Goal: Transaction & Acquisition: Book appointment/travel/reservation

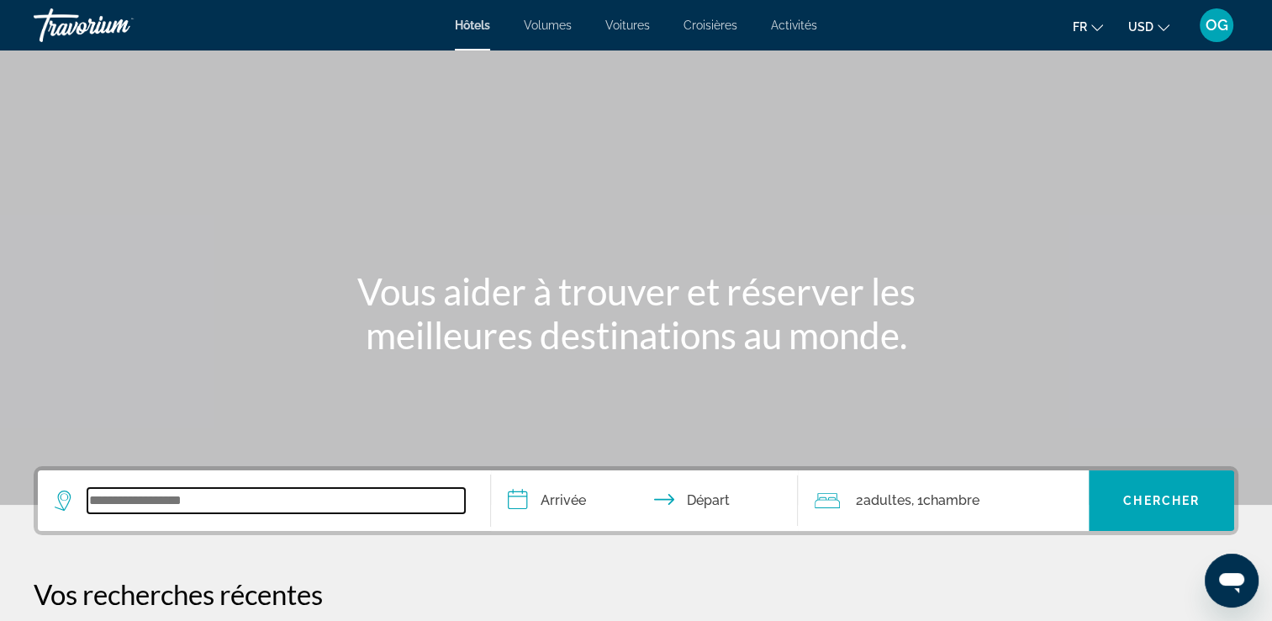
click at [195, 505] on input "Widget de recherche" at bounding box center [276, 500] width 378 height 25
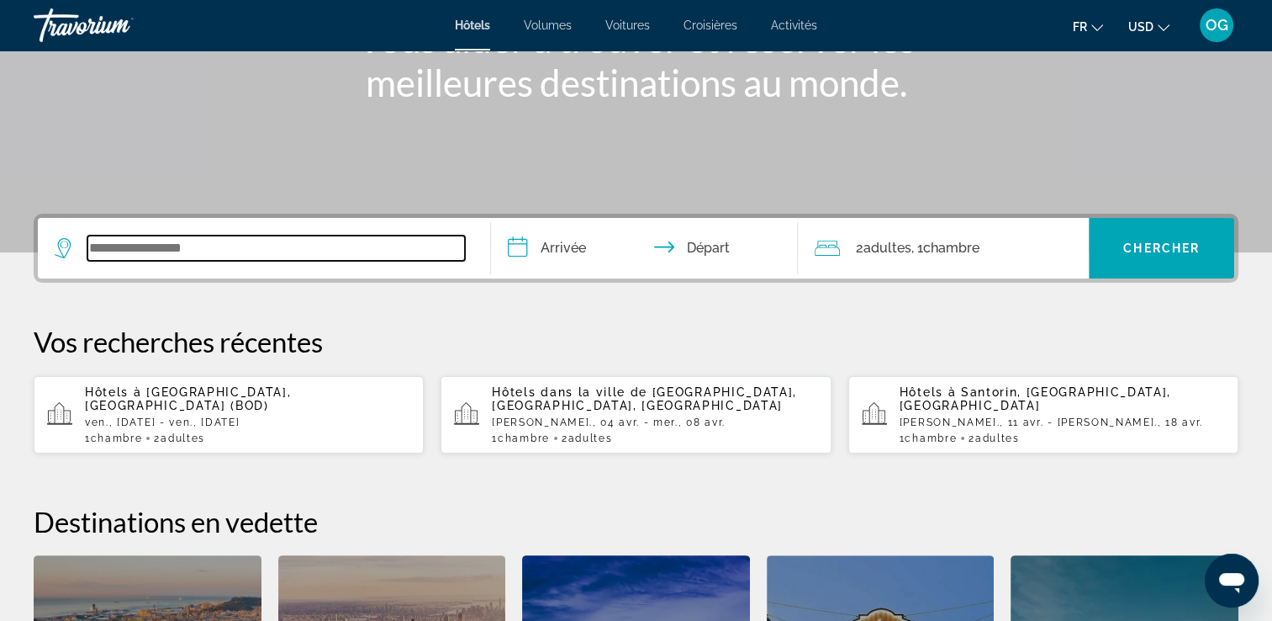
scroll to position [410, 0]
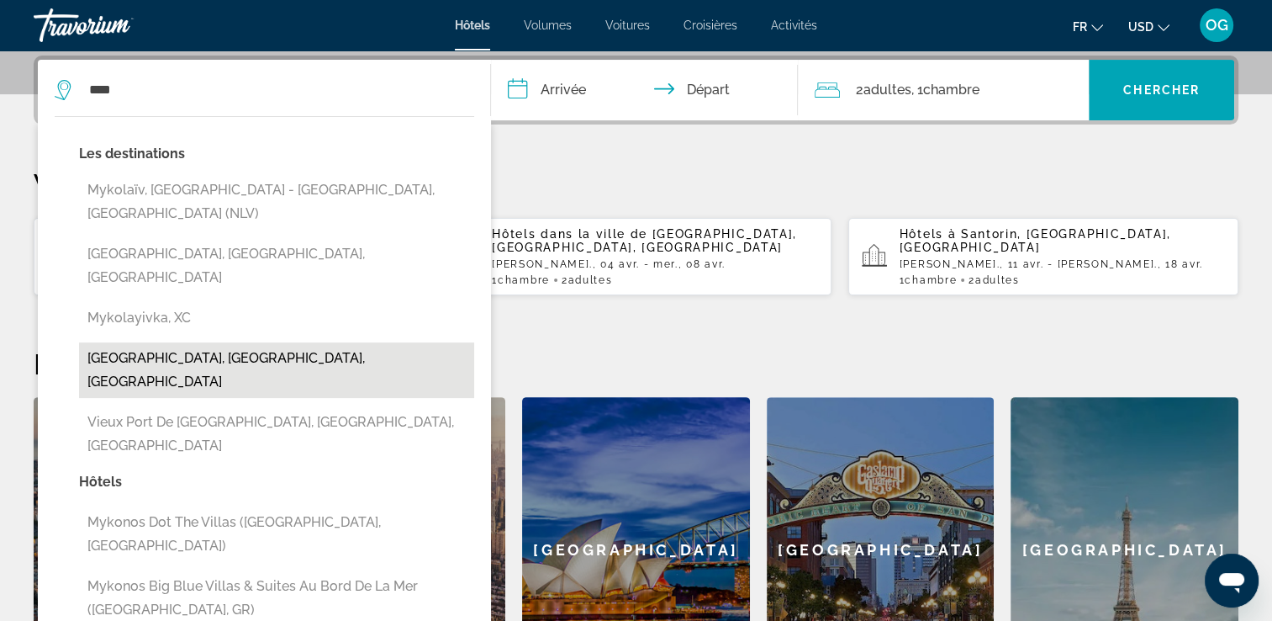
click at [232, 342] on button "[GEOGRAPHIC_DATA], [GEOGRAPHIC_DATA], [GEOGRAPHIC_DATA]" at bounding box center [276, 370] width 395 height 56
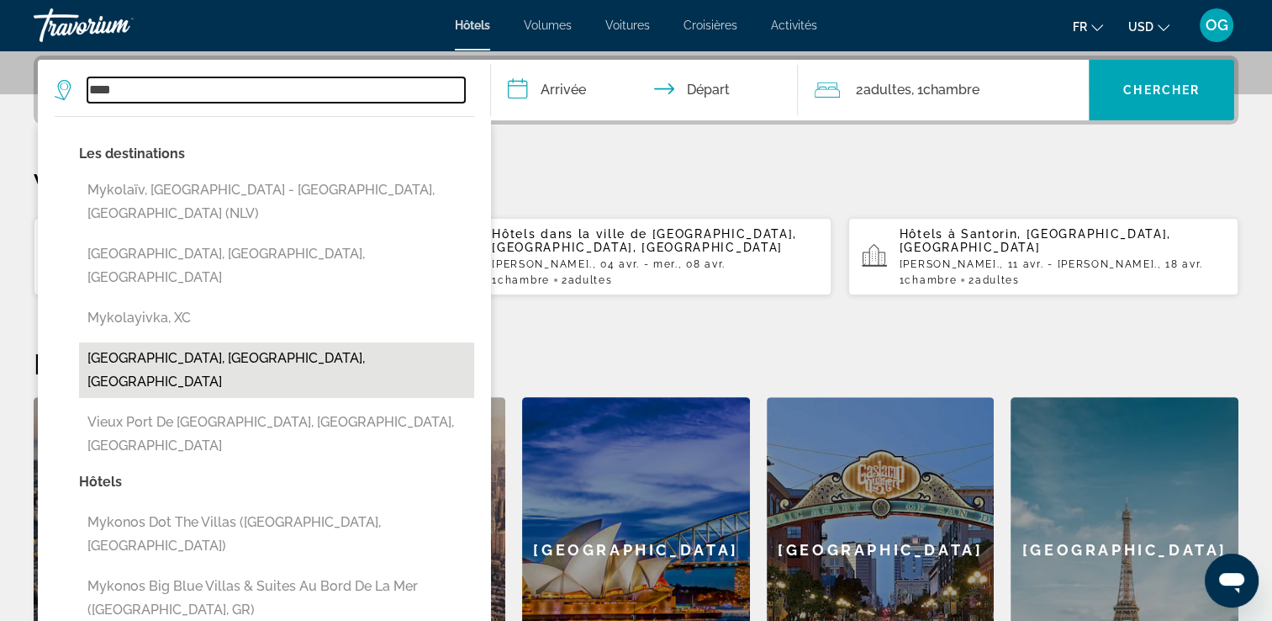
type input "**********"
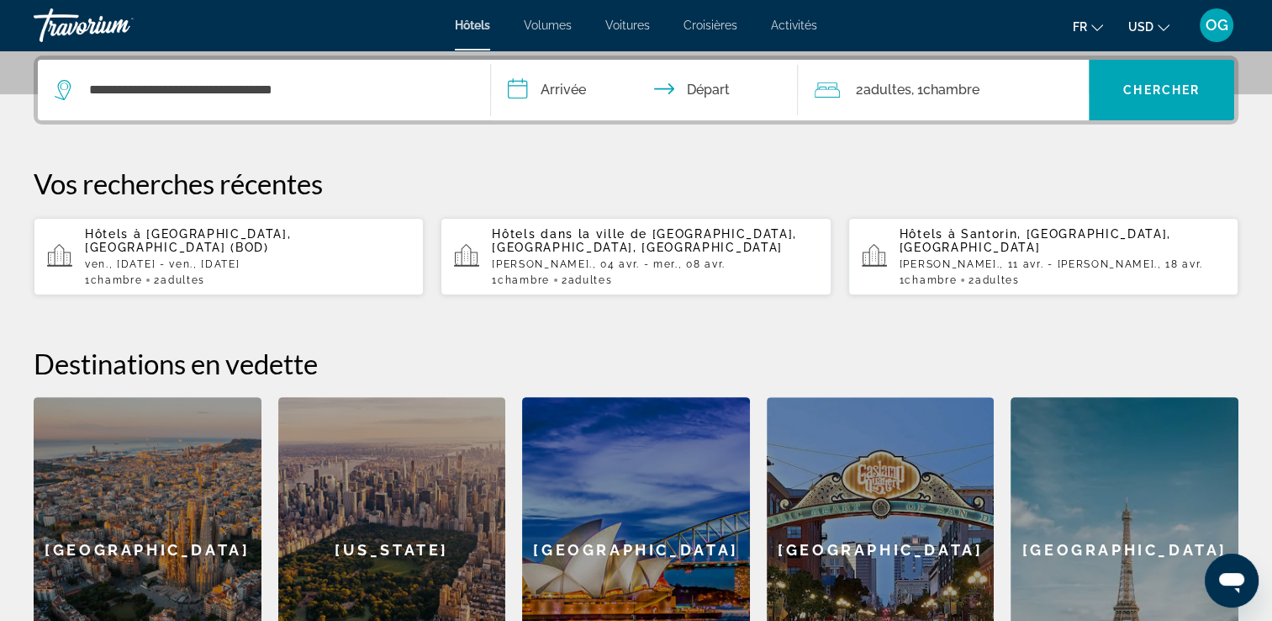
click at [550, 69] on input "**********" at bounding box center [648, 93] width 315 height 66
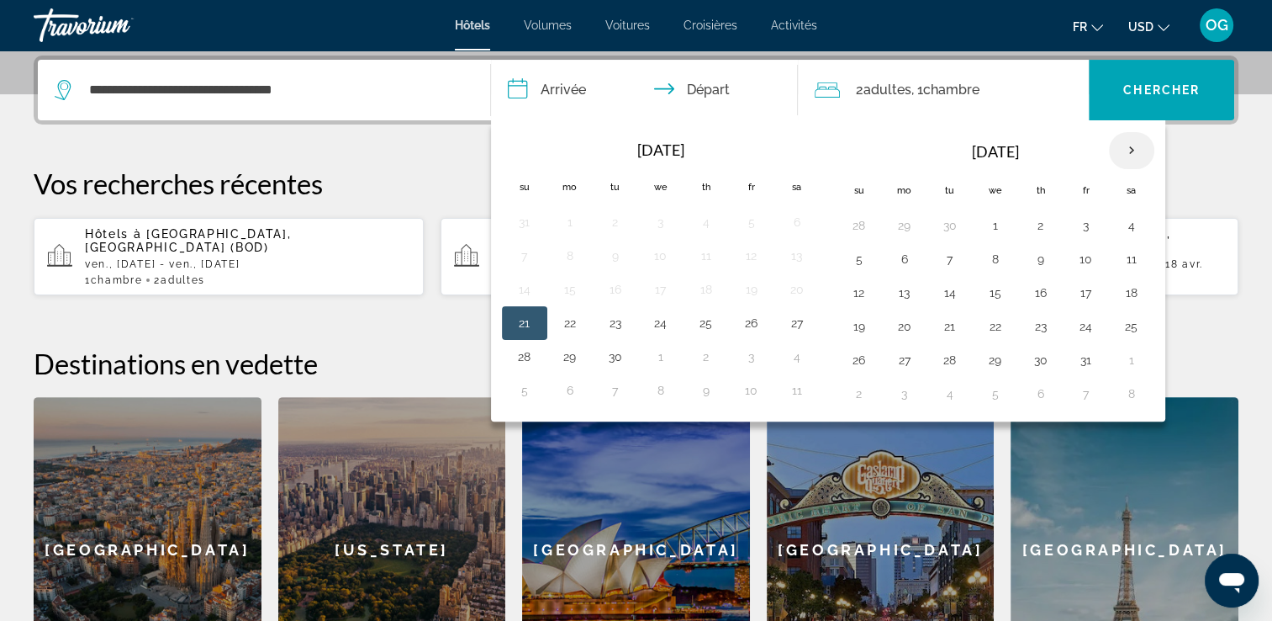
click at [1132, 146] on th "Next month" at bounding box center [1131, 150] width 45 height 37
click at [1134, 147] on th "Next month" at bounding box center [1131, 150] width 45 height 37
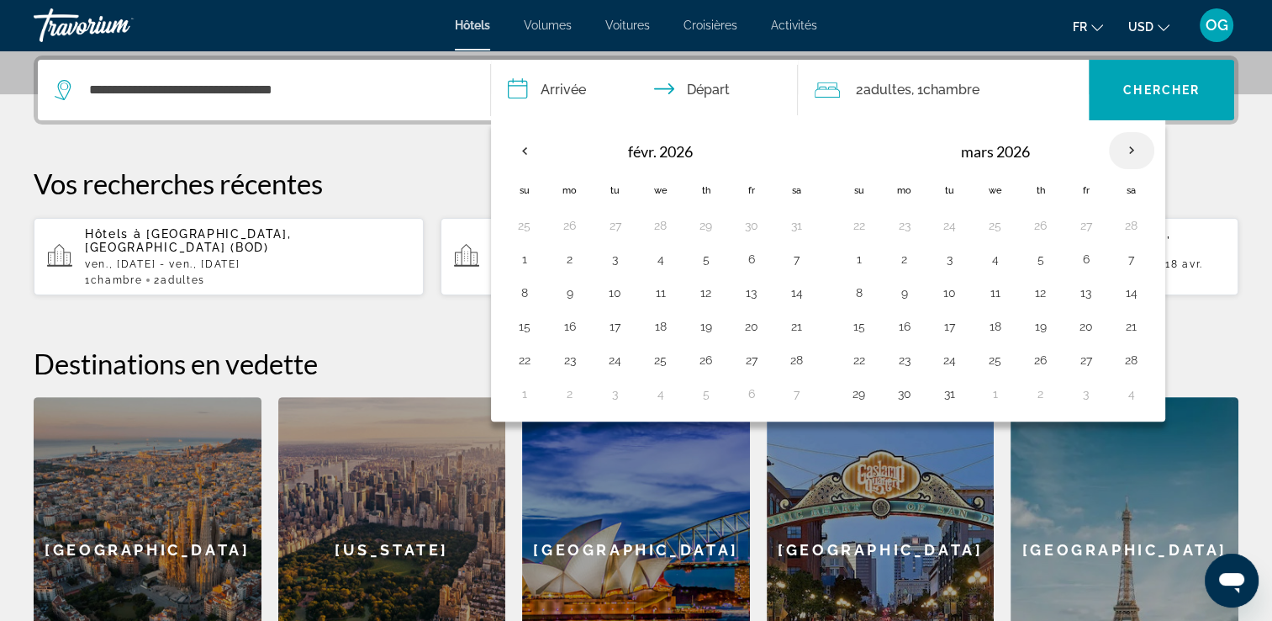
click at [1134, 147] on th "Next month" at bounding box center [1131, 150] width 45 height 37
click at [1134, 149] on th "Next month" at bounding box center [1131, 150] width 45 height 37
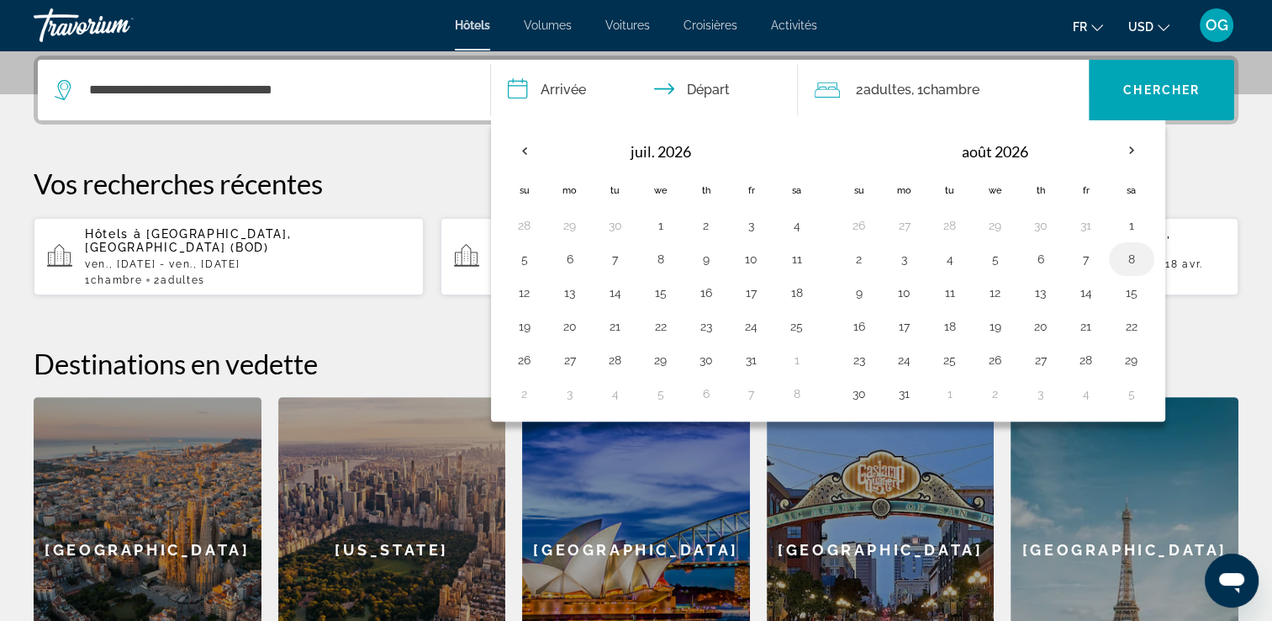
click at [1124, 262] on button "8" at bounding box center [1132, 259] width 27 height 24
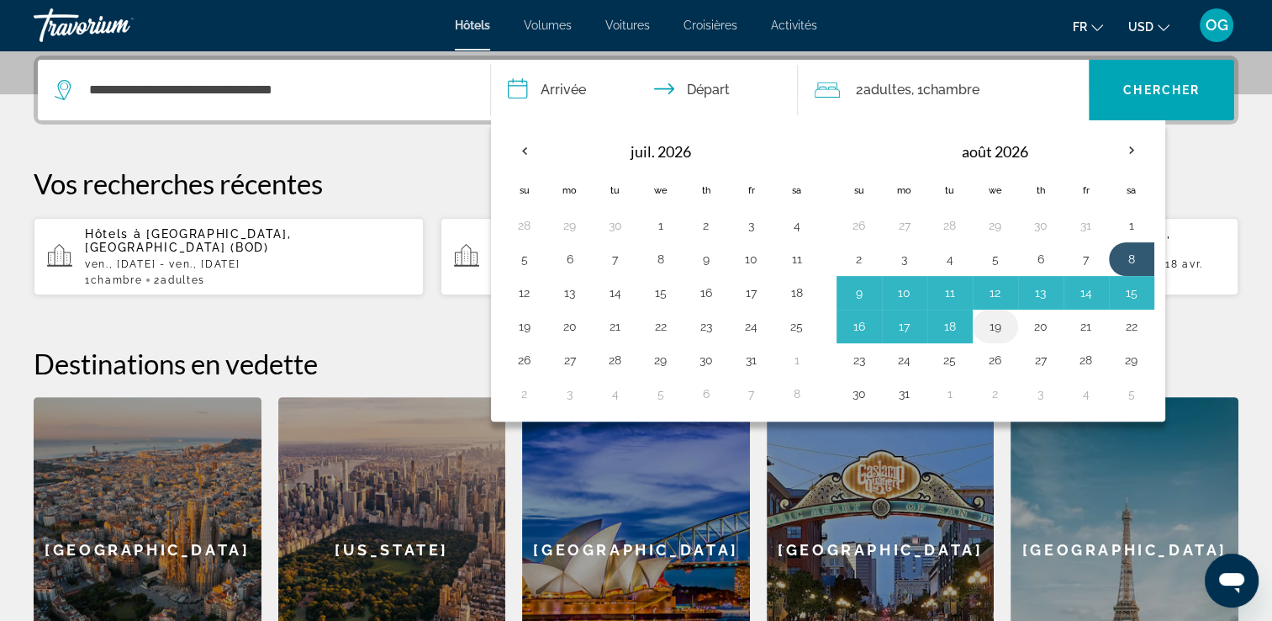
click at [983, 320] on button "19" at bounding box center [995, 327] width 27 height 24
type input "**********"
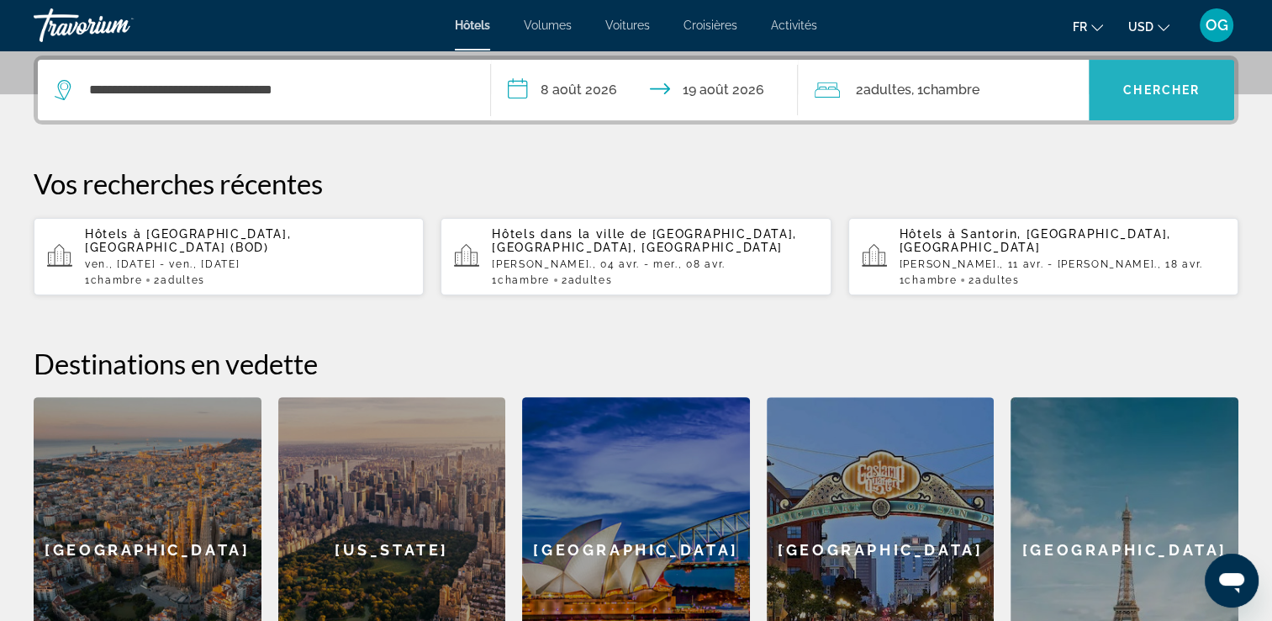
click at [1121, 81] on span "Widget de recherche" at bounding box center [1161, 90] width 145 height 40
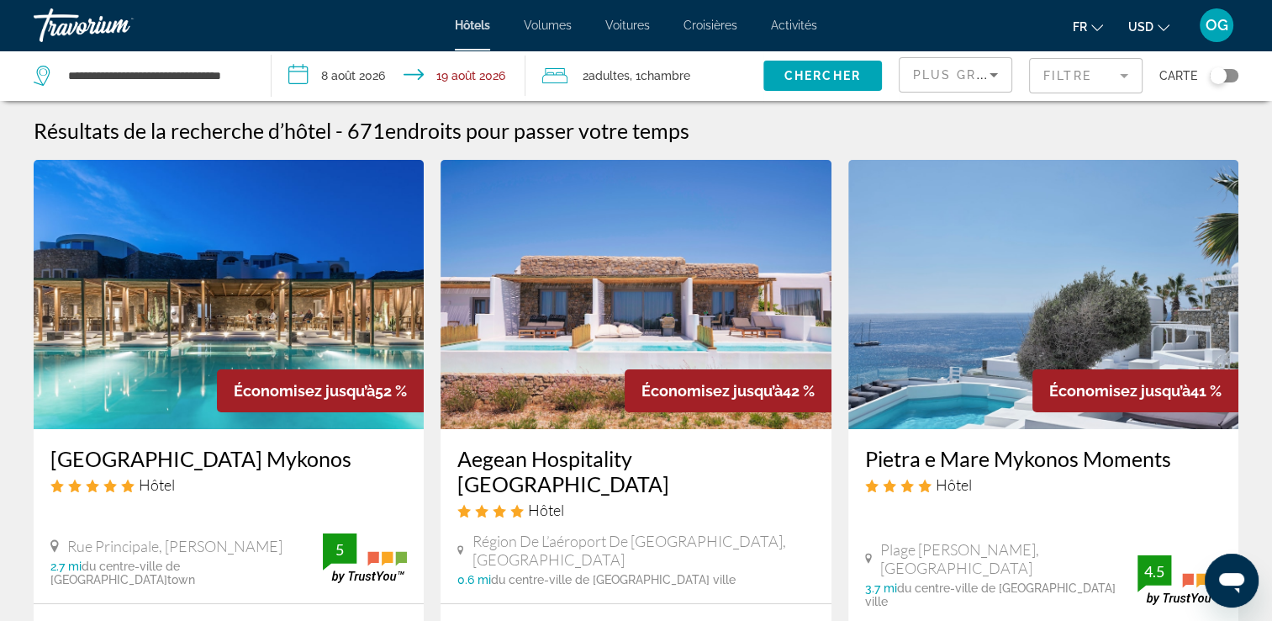
scroll to position [10, 0]
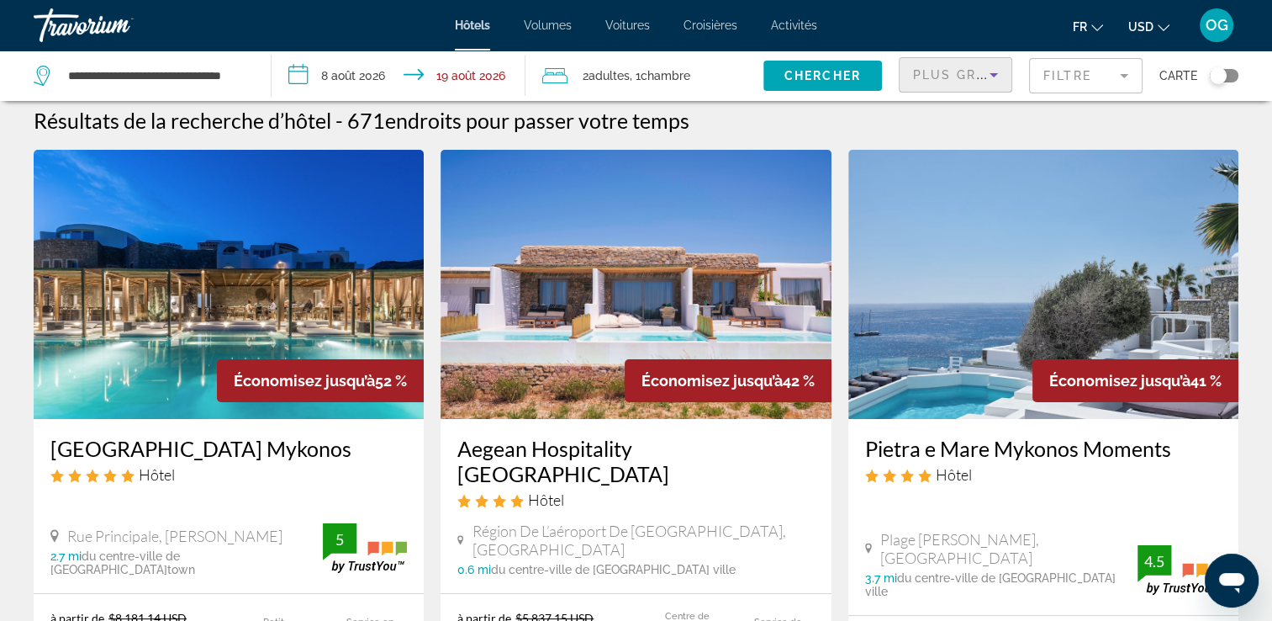
click at [976, 76] on span "Plus grandes économies" at bounding box center [1013, 74] width 201 height 13
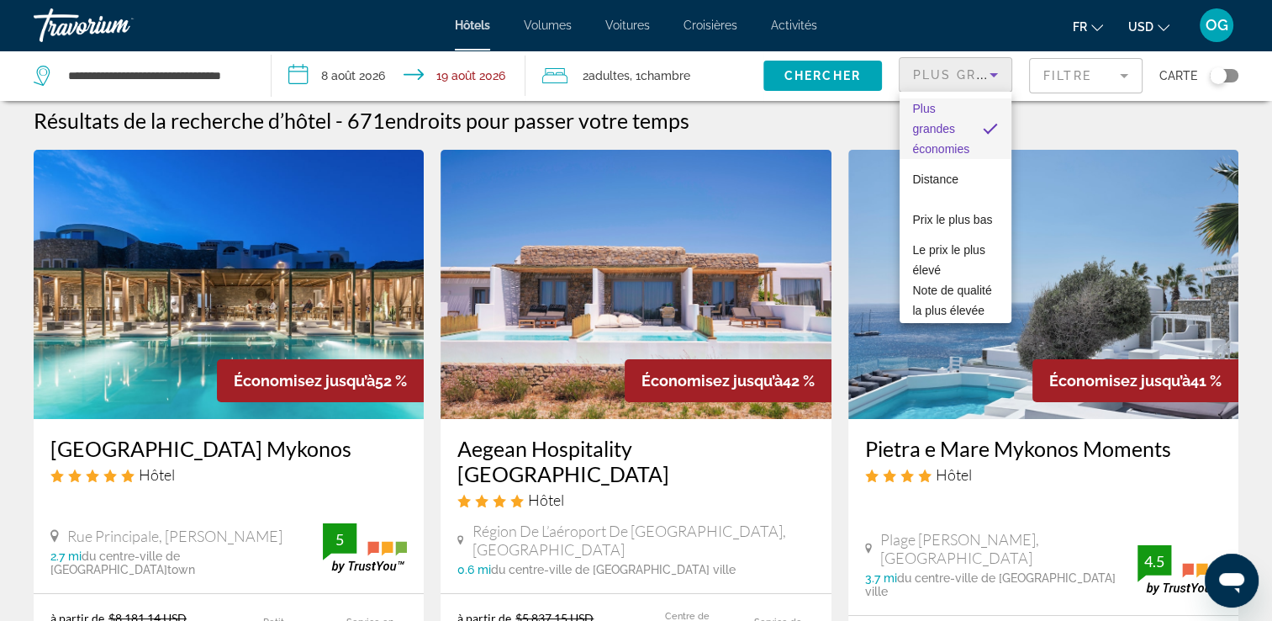
click at [953, 141] on span "Plus grandes économies" at bounding box center [941, 129] width 57 height 54
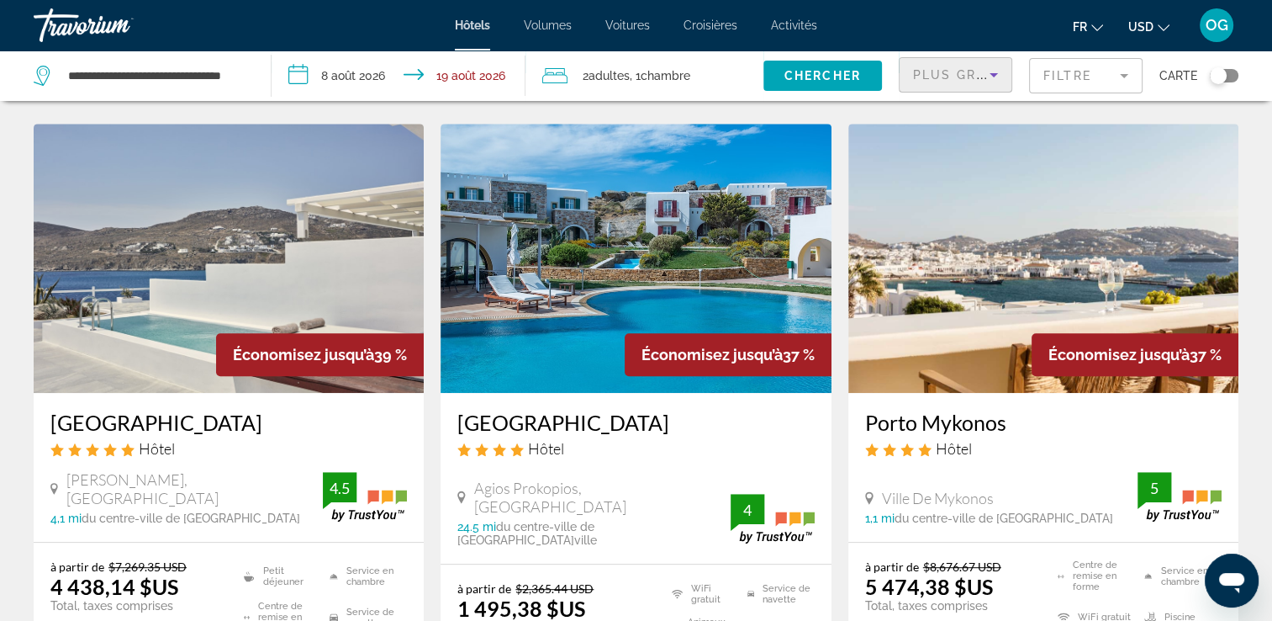
scroll to position [719, 0]
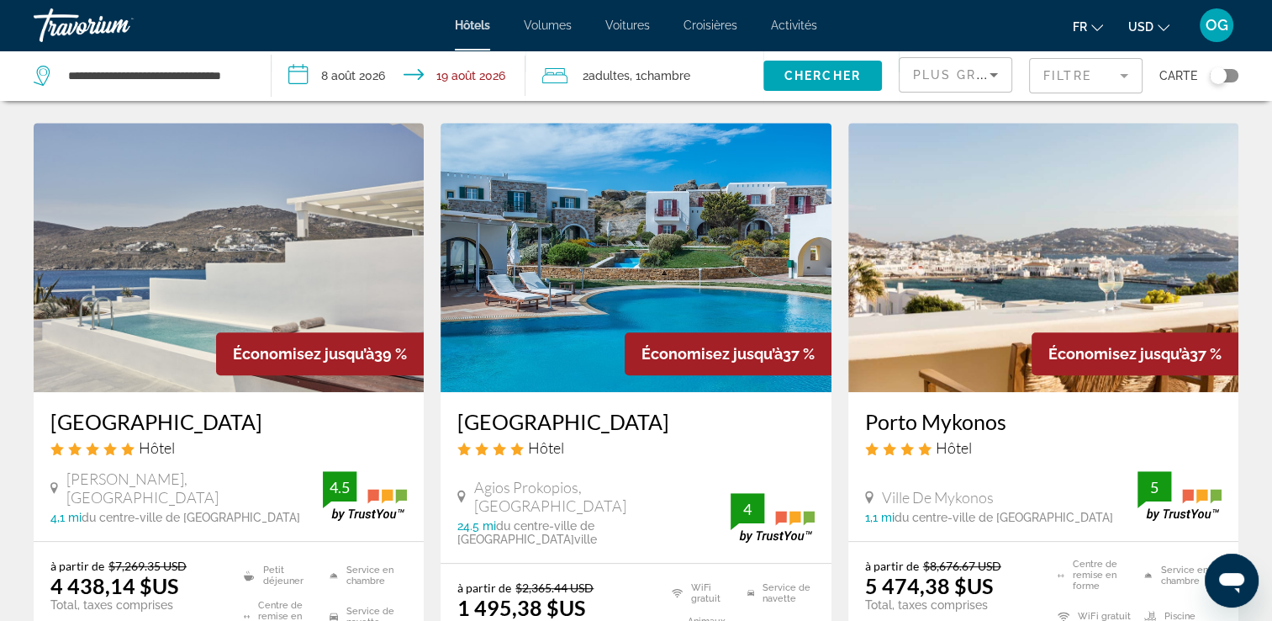
click at [1062, 69] on mat-form-field "Filtre" at bounding box center [1086, 75] width 114 height 35
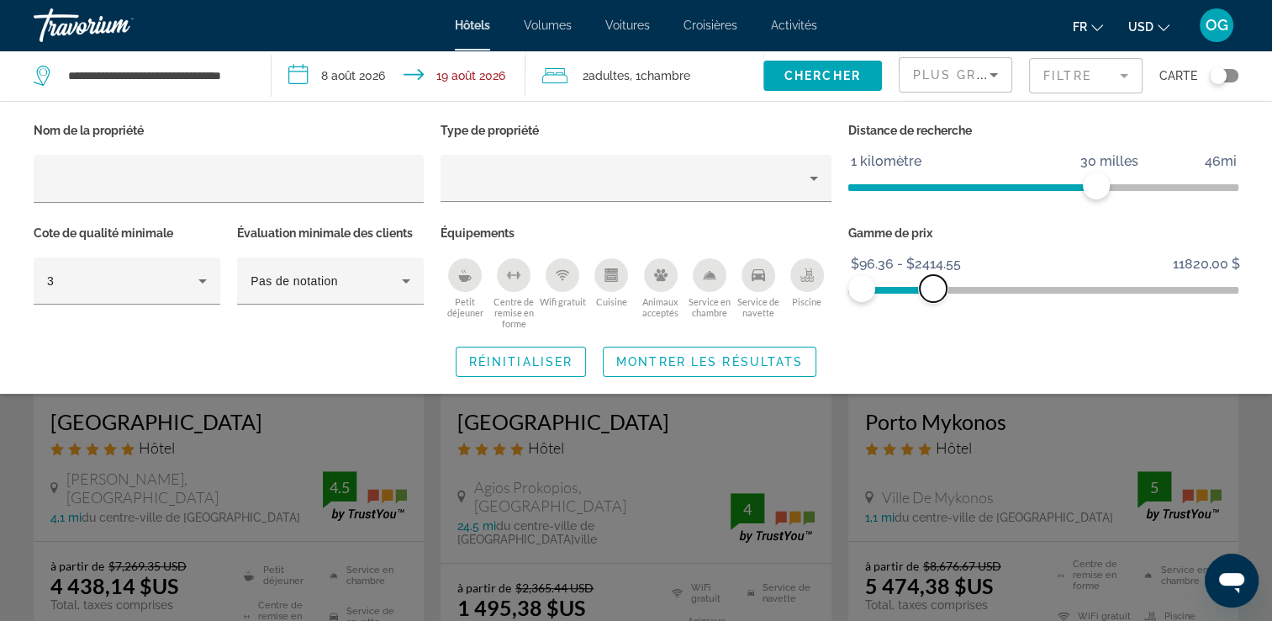
drag, startPoint x: 1227, startPoint y: 291, endPoint x: 934, endPoint y: 288, distance: 293.5
click at [934, 288] on span "ngx-slider-max" at bounding box center [933, 288] width 27 height 27
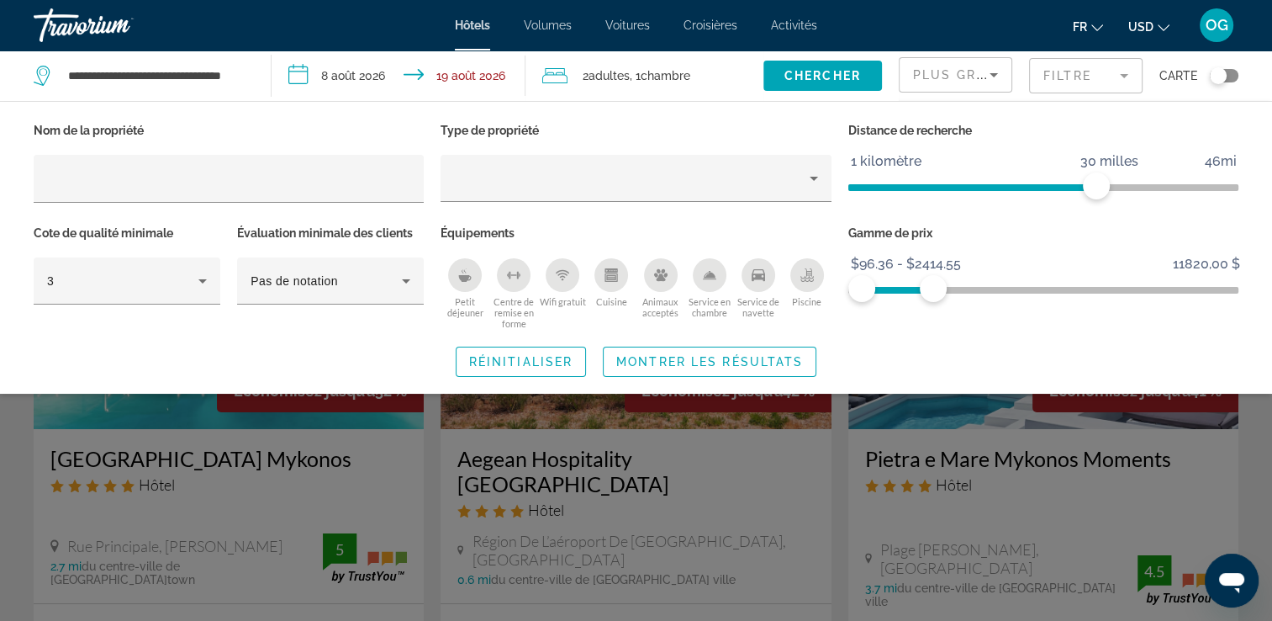
click at [944, 395] on div "Widget de recherche" at bounding box center [636, 436] width 1272 height 368
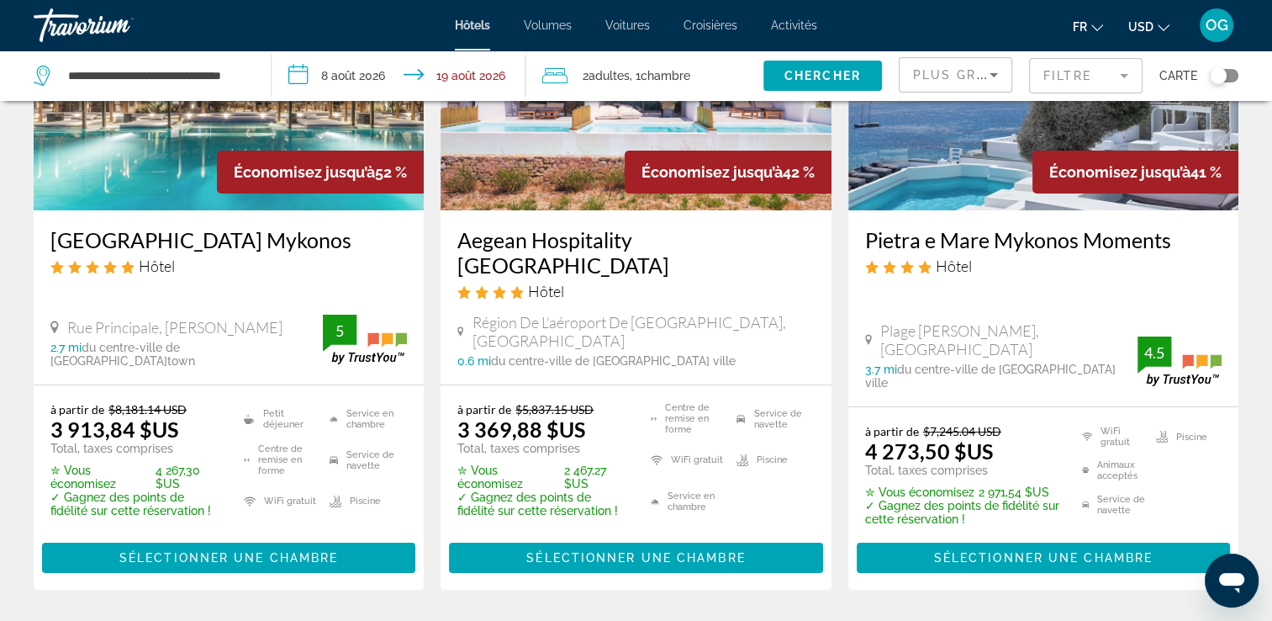
scroll to position [220, 0]
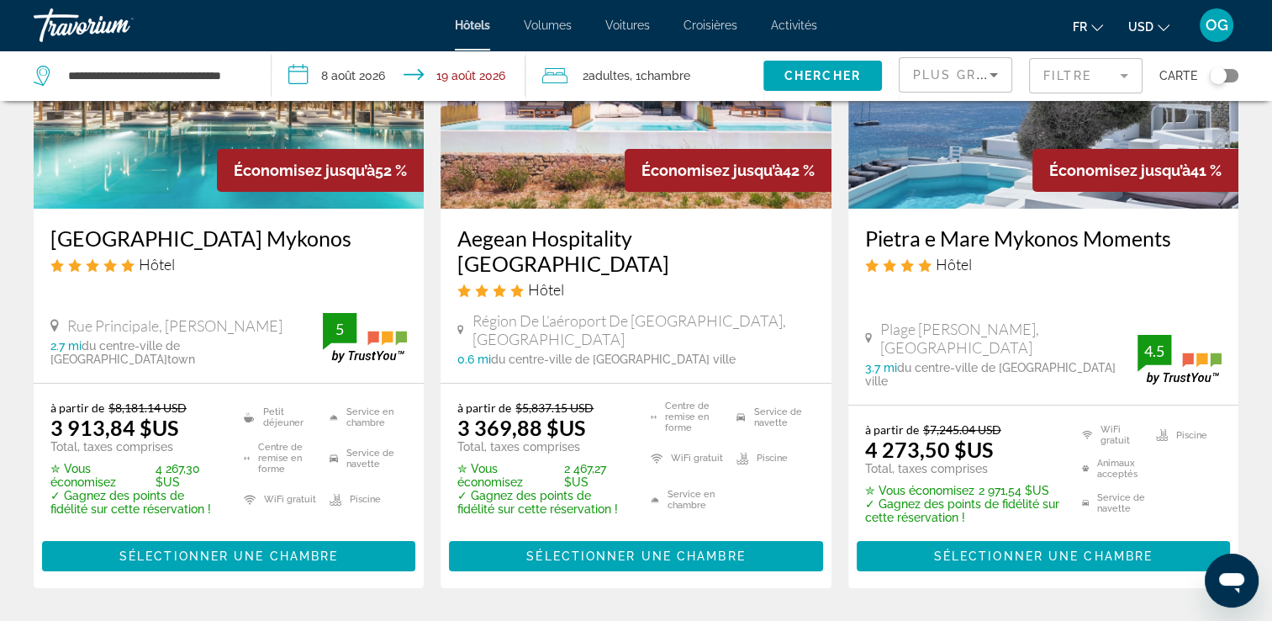
click at [1088, 67] on mat-form-field "Filtre" at bounding box center [1086, 75] width 114 height 35
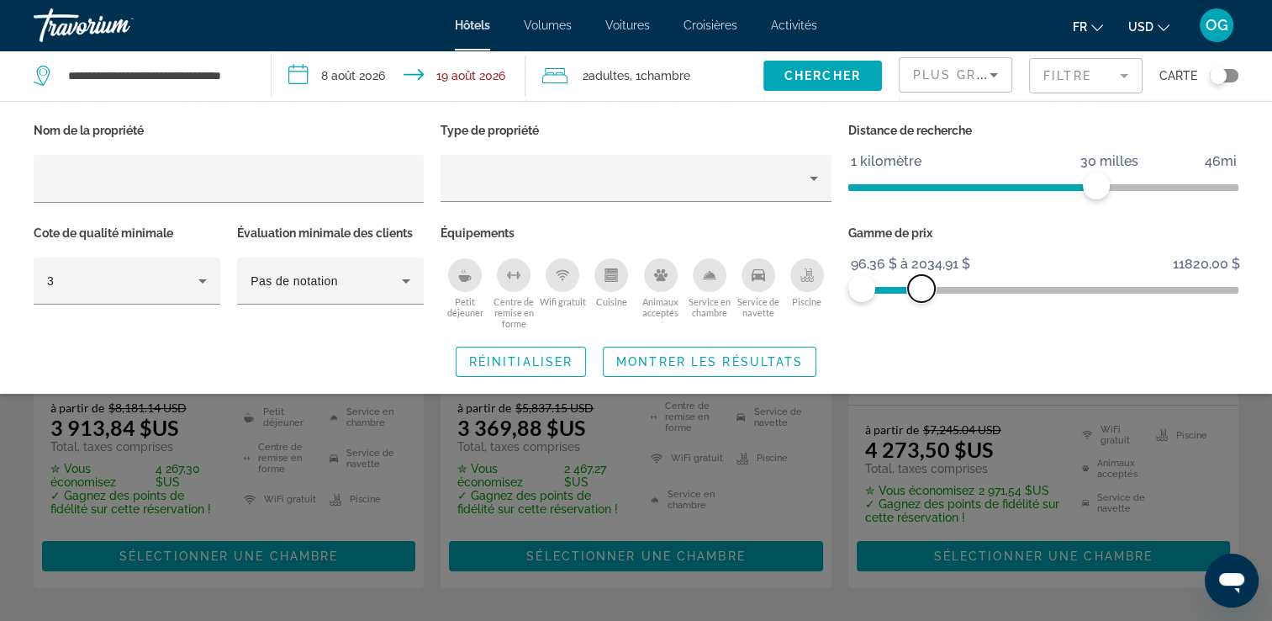
click at [922, 299] on span "ngx-slider-max" at bounding box center [921, 288] width 27 height 27
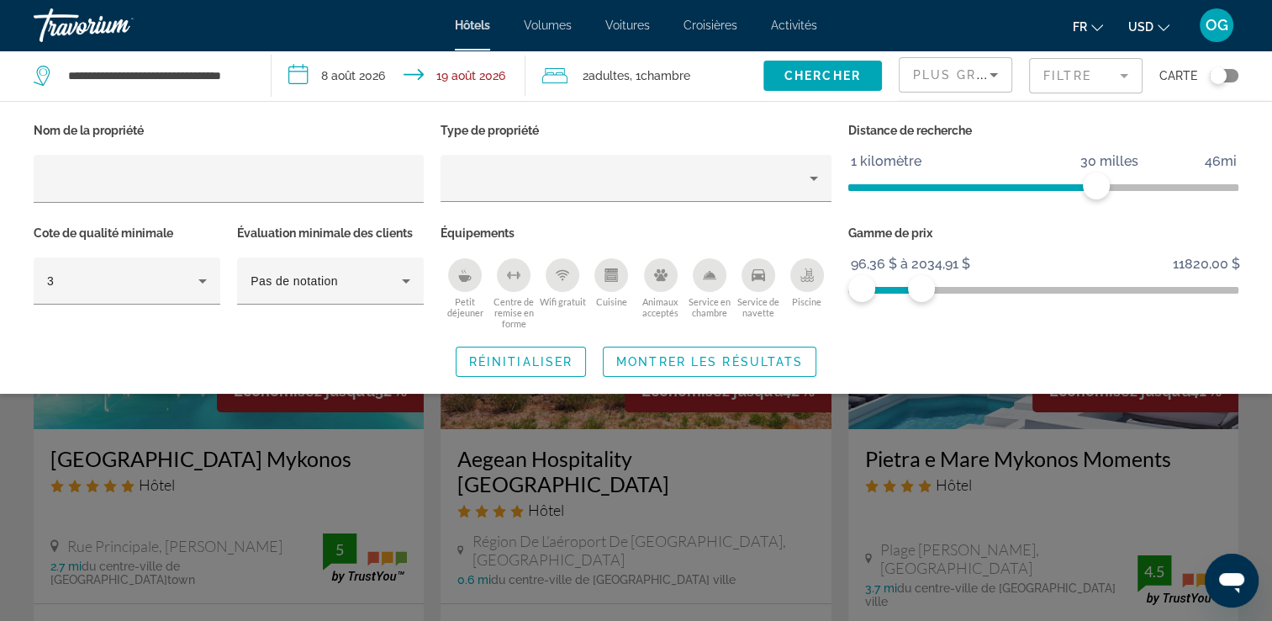
click at [796, 523] on div "Widget de recherche" at bounding box center [636, 436] width 1272 height 368
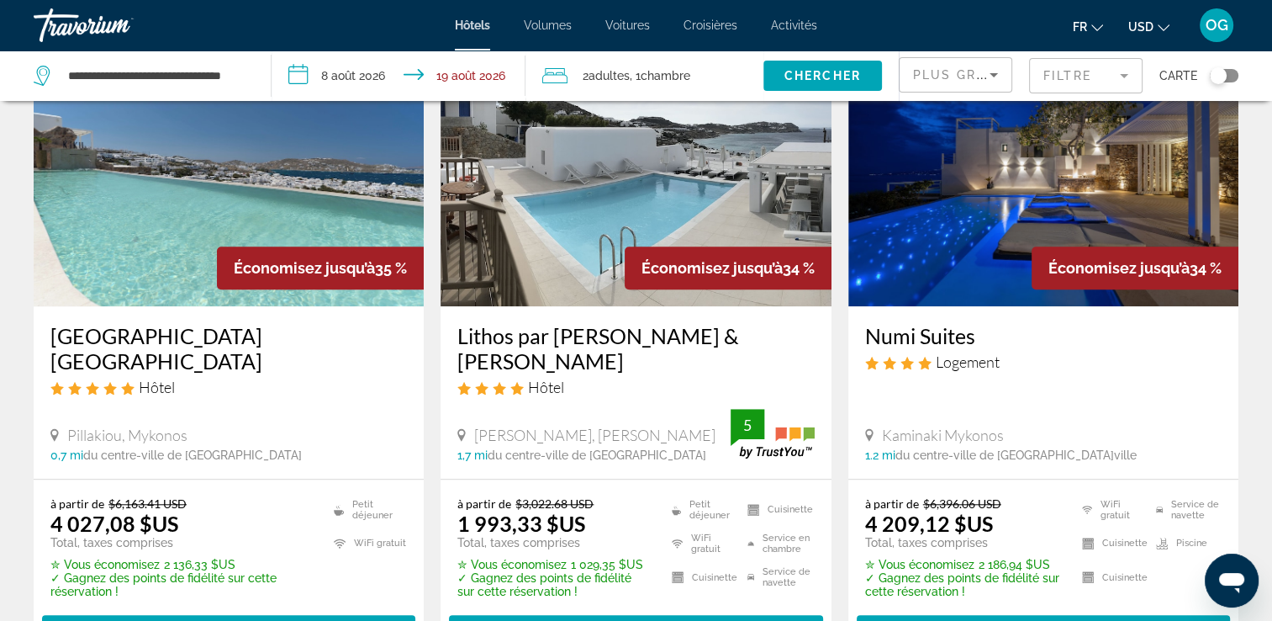
scroll to position [1470, 0]
